Goal: Transaction & Acquisition: Book appointment/travel/reservation

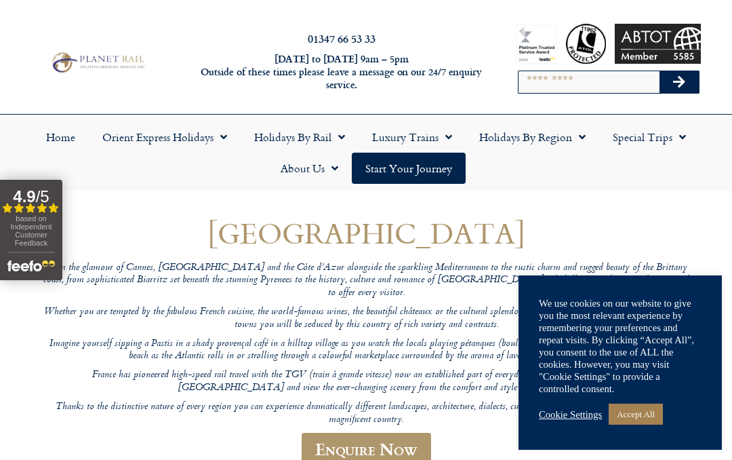
click at [638, 411] on link "Accept All" at bounding box center [636, 413] width 54 height 21
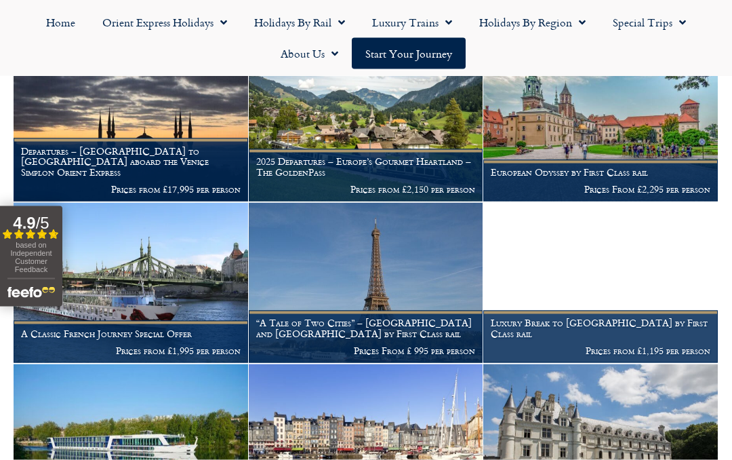
scroll to position [609, 0]
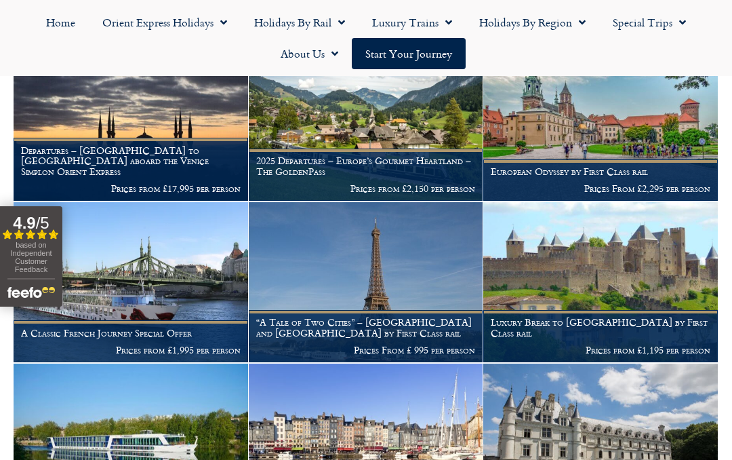
click at [108, 270] on img at bounding box center [131, 282] width 235 height 160
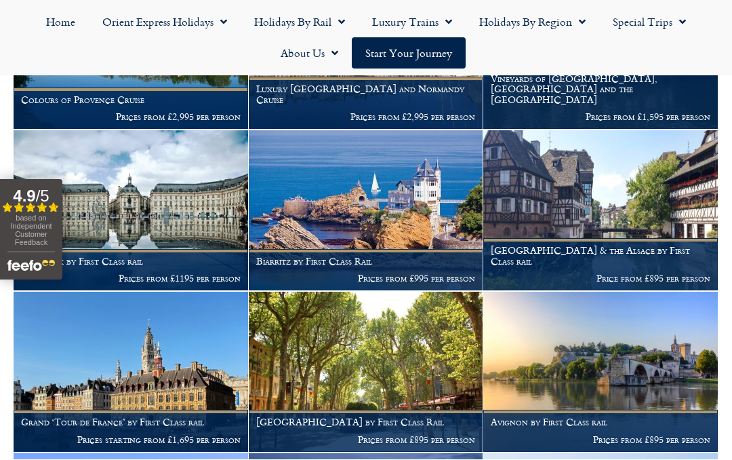
scroll to position [1003, 0]
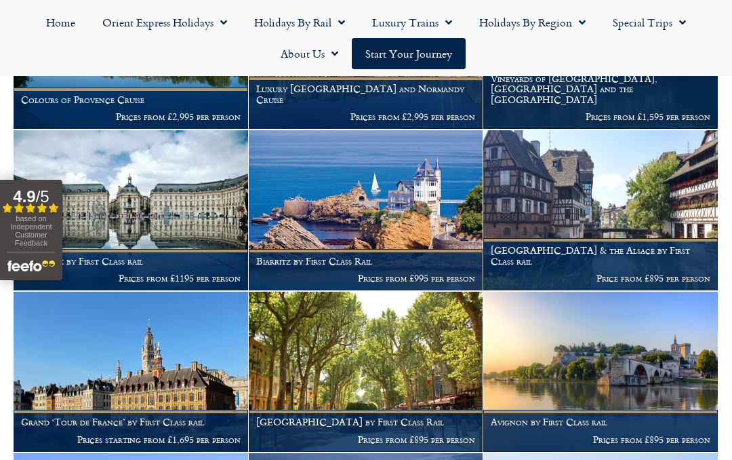
click at [97, 329] on img at bounding box center [131, 372] width 235 height 160
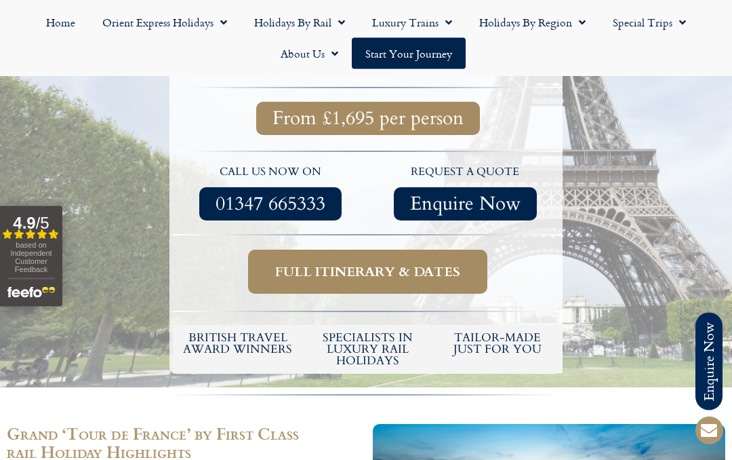
scroll to position [526, 0]
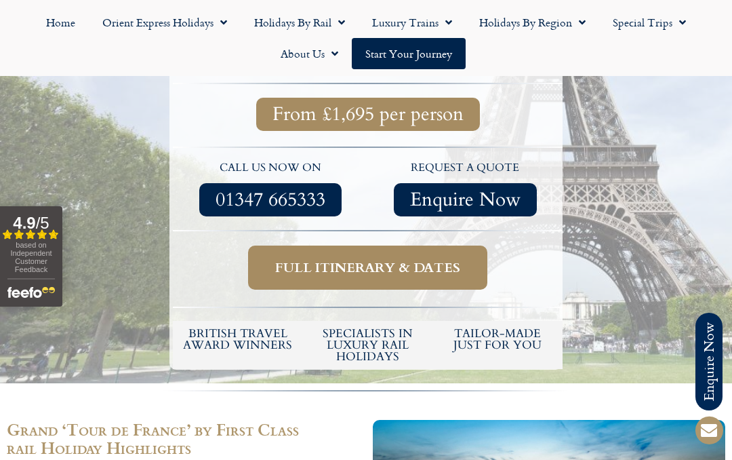
click at [326, 259] on span "Full itinerary & dates" at bounding box center [367, 267] width 185 height 17
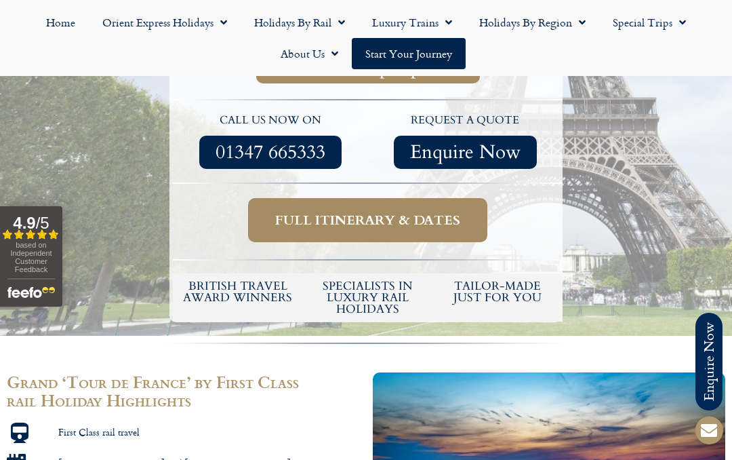
scroll to position [579, 0]
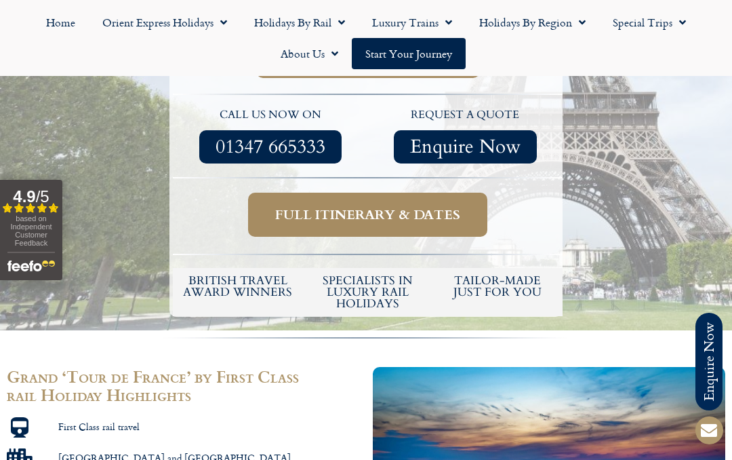
click at [445, 206] on span "Full itinerary & dates" at bounding box center [367, 214] width 185 height 17
click at [296, 206] on span "Full itinerary & dates" at bounding box center [367, 214] width 185 height 17
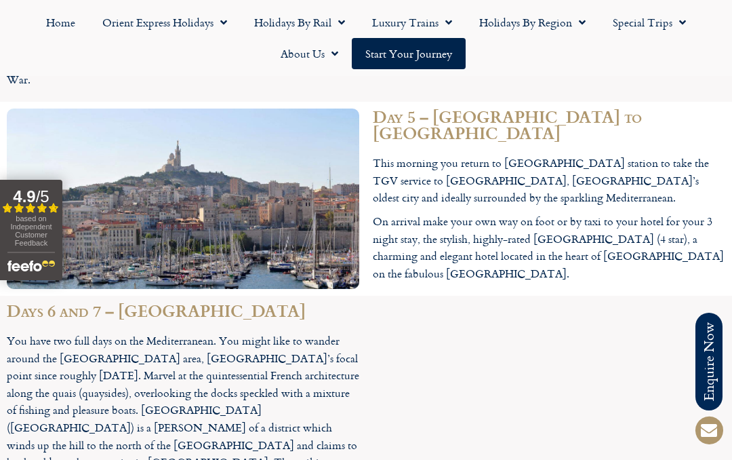
scroll to position [2630, 0]
